Goal: Navigation & Orientation: Find specific page/section

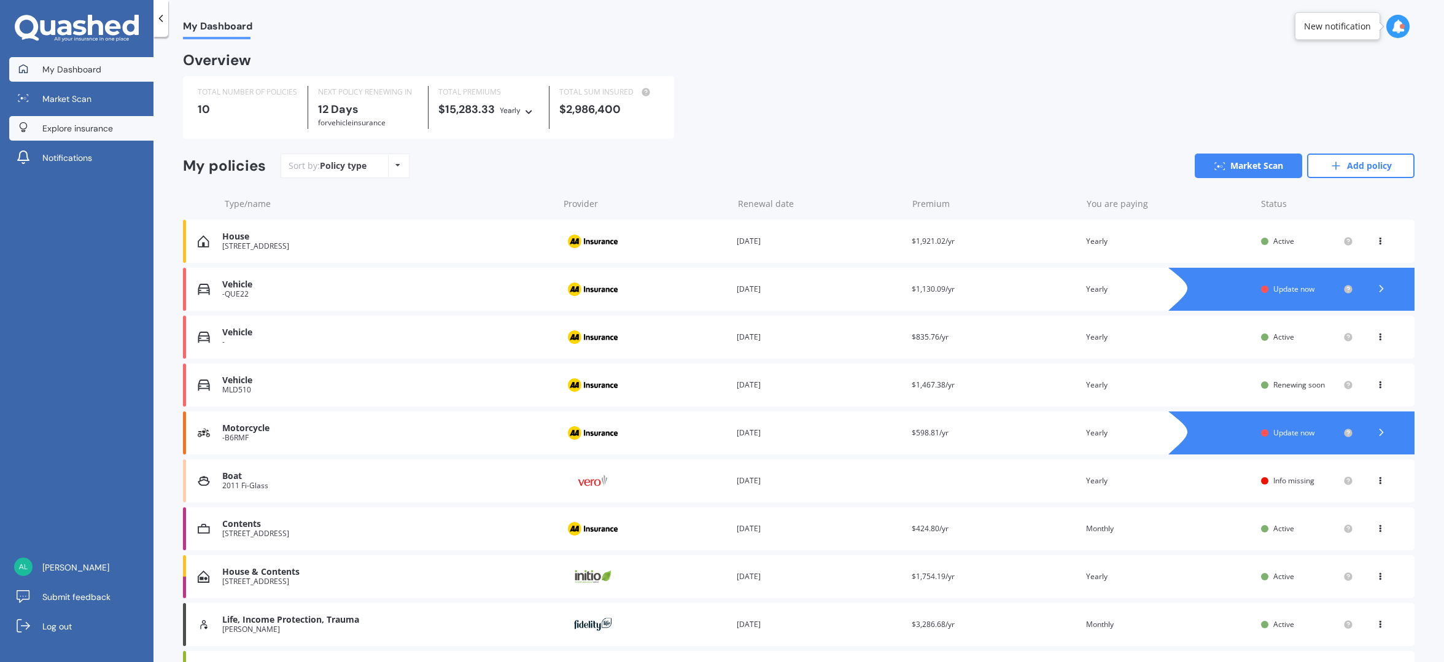
click at [68, 133] on span "Explore insurance" at bounding box center [77, 128] width 71 height 12
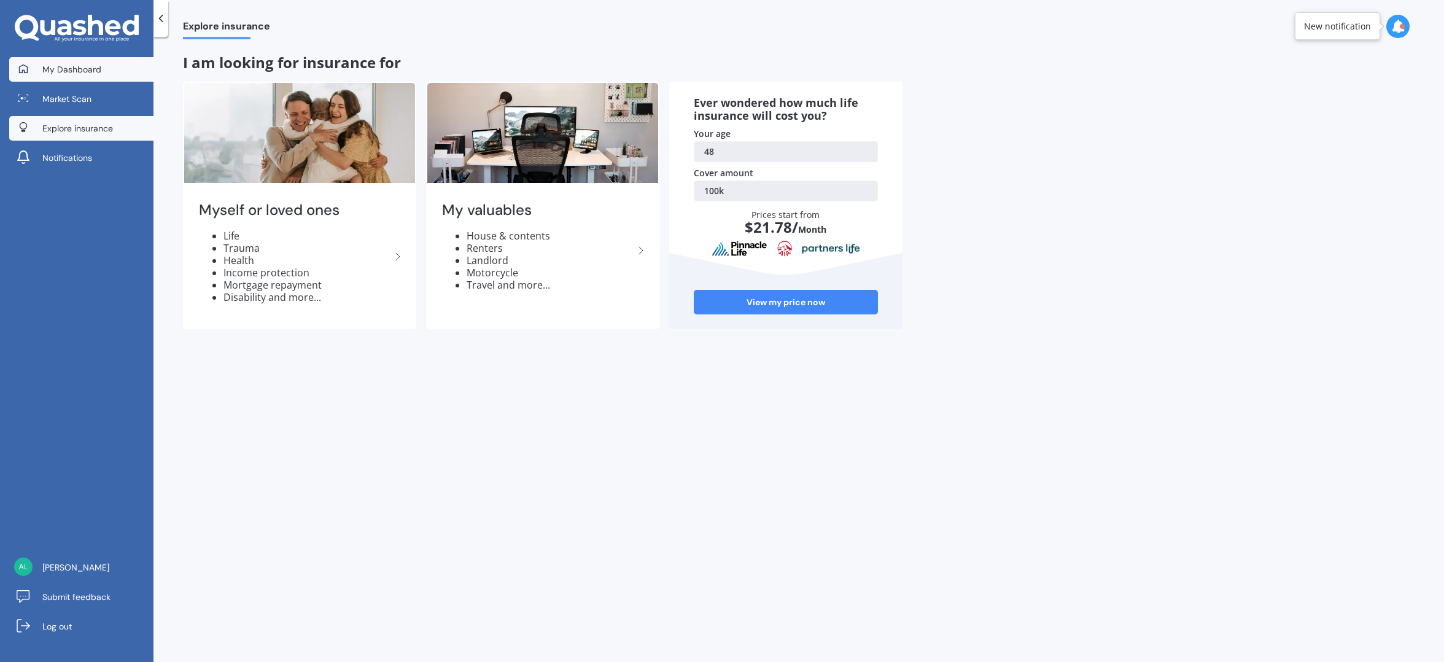
click at [71, 64] on span "My Dashboard" at bounding box center [71, 69] width 59 height 12
